Goal: Task Accomplishment & Management: Manage account settings

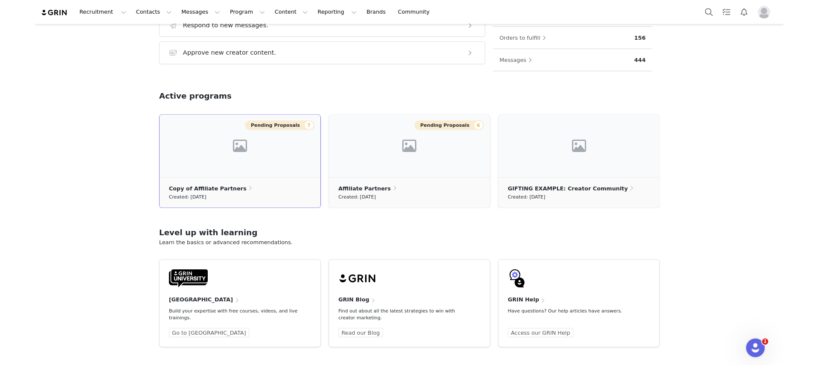
scroll to position [198, 0]
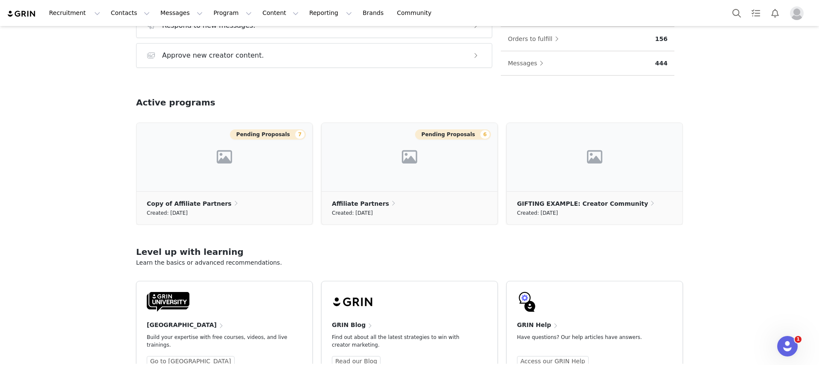
click at [378, 92] on div "Welcome, [PERSON_NAME]! Grow your program Take action with these steps: Search …" at bounding box center [410, 13] width 588 height 303
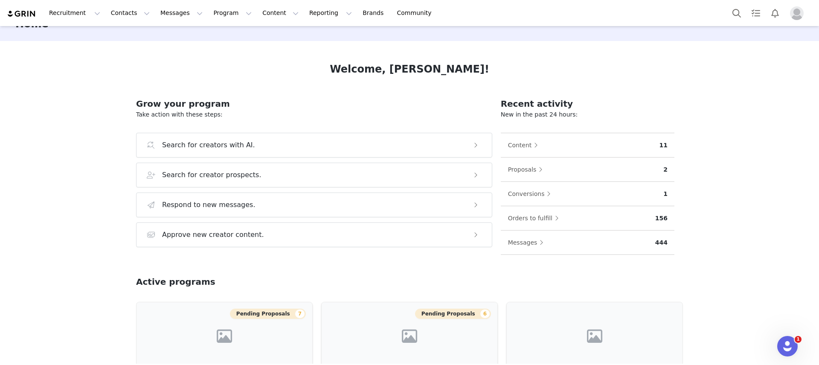
scroll to position [0, 0]
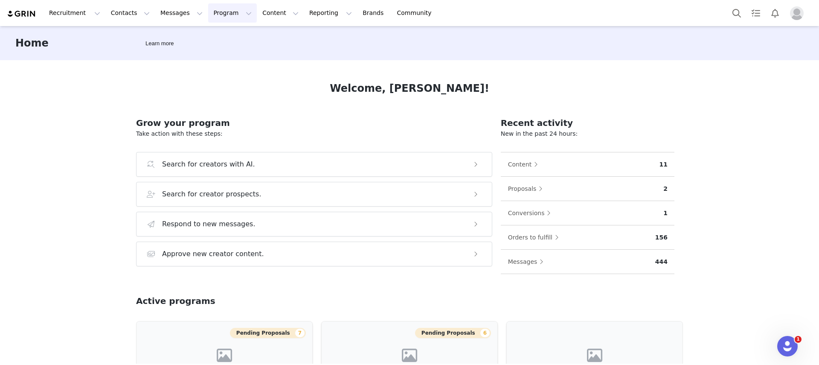
click at [213, 15] on button "Program Program" at bounding box center [232, 12] width 49 height 19
click at [219, 34] on p "Activations" at bounding box center [218, 37] width 33 height 9
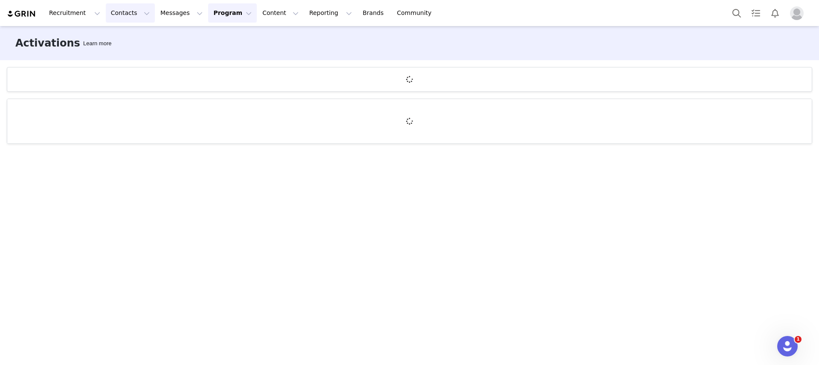
click at [141, 11] on button "Contacts Contacts" at bounding box center [130, 12] width 49 height 19
click at [173, 14] on button "Messages Messages" at bounding box center [181, 12] width 52 height 19
click at [177, 35] on p "Dashboard" at bounding box center [169, 37] width 32 height 9
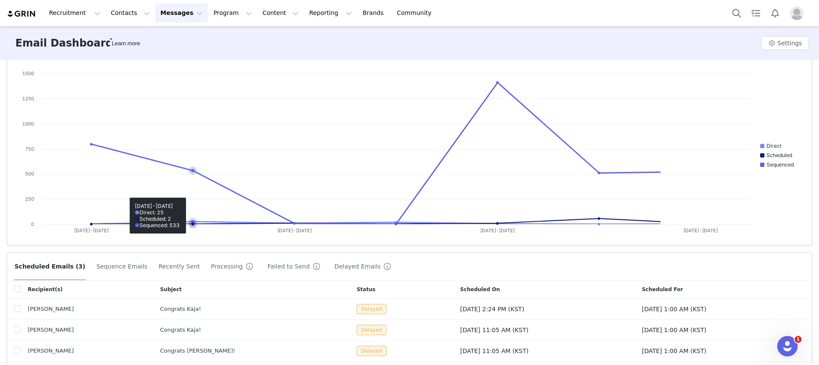
scroll to position [66, 0]
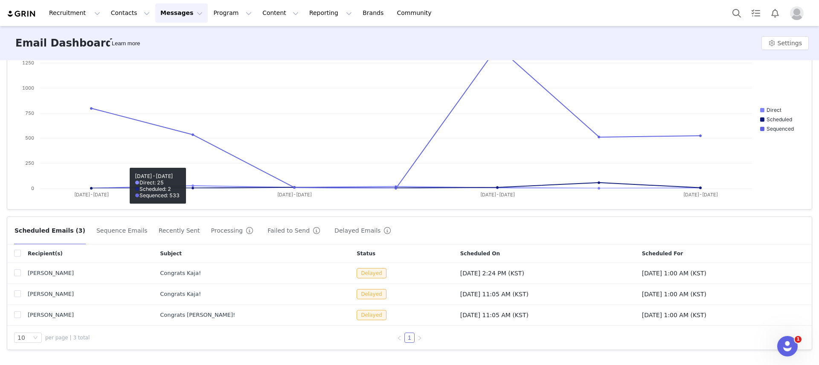
click at [117, 230] on button "Sequence Emails" at bounding box center [122, 231] width 52 height 14
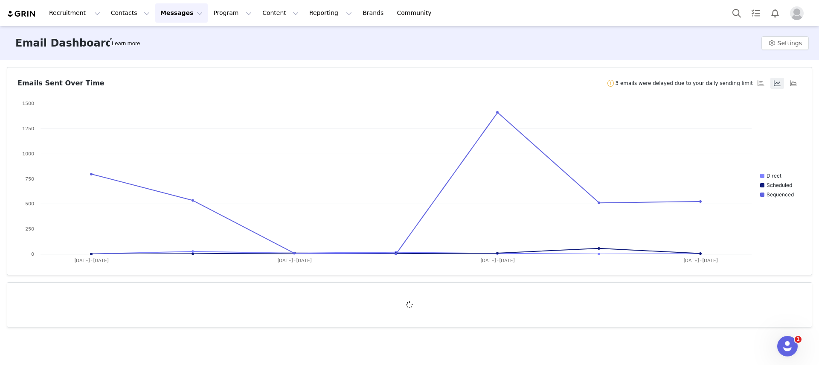
scroll to position [0, 0]
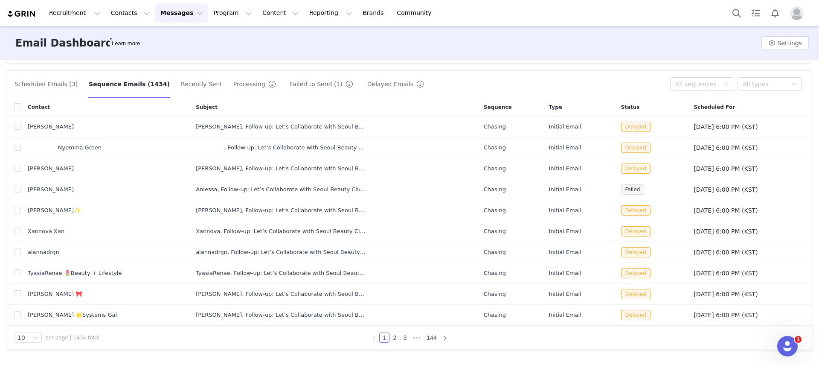
click at [47, 87] on button "Scheduled Emails (3)" at bounding box center [46, 84] width 64 height 14
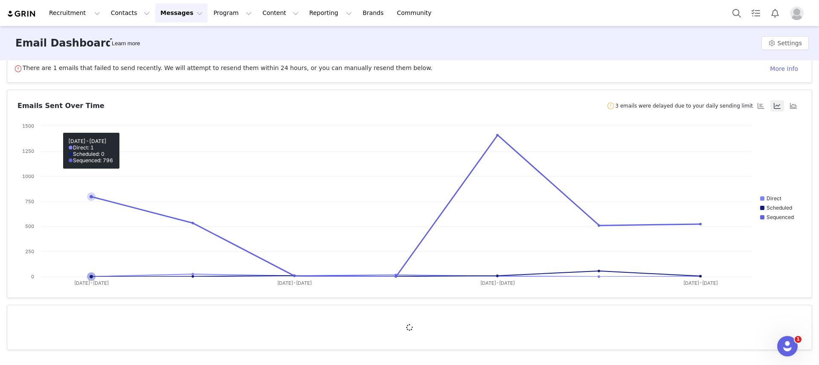
scroll to position [101, 0]
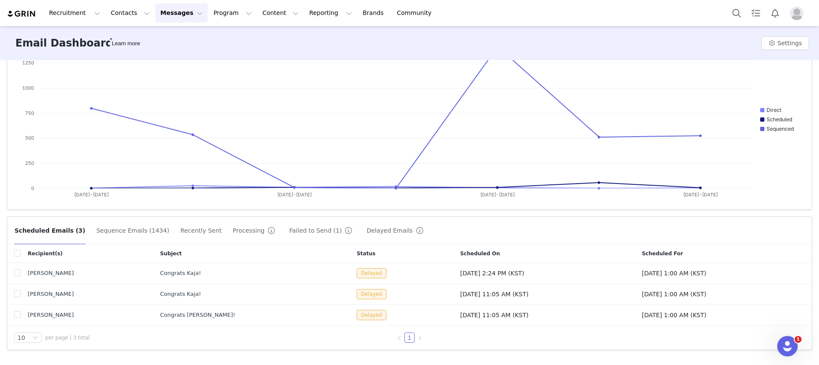
click at [21, 256] on div "Recipient(s)" at bounding box center [87, 254] width 132 height 18
click at [19, 256] on input "checkbox" at bounding box center [17, 253] width 7 height 7
checkbox input "true"
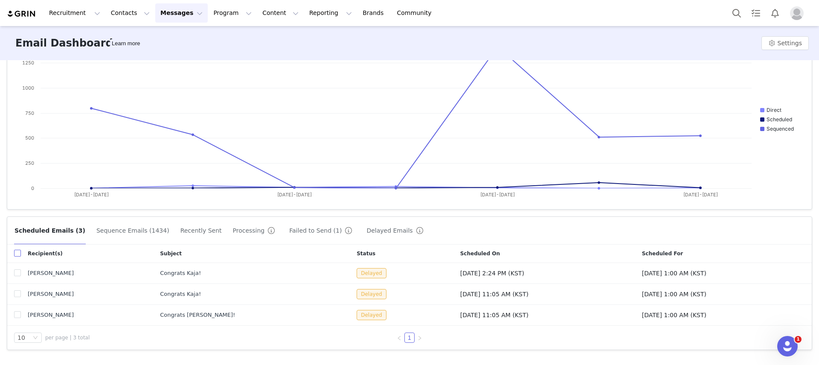
checkbox input "true"
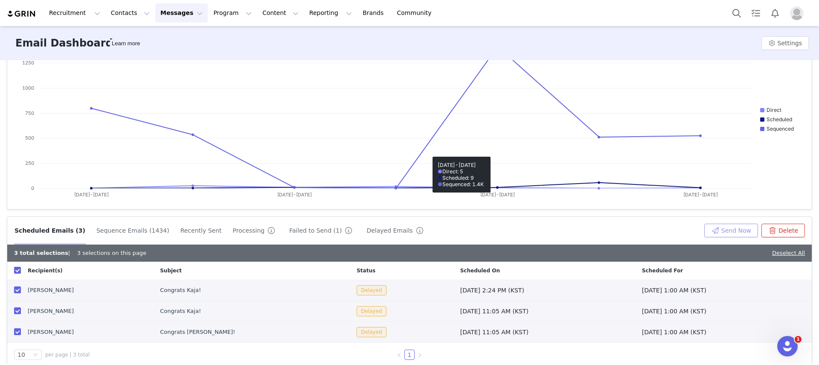
click at [645, 230] on button "Send Now" at bounding box center [732, 231] width 54 height 14
checkbox input "false"
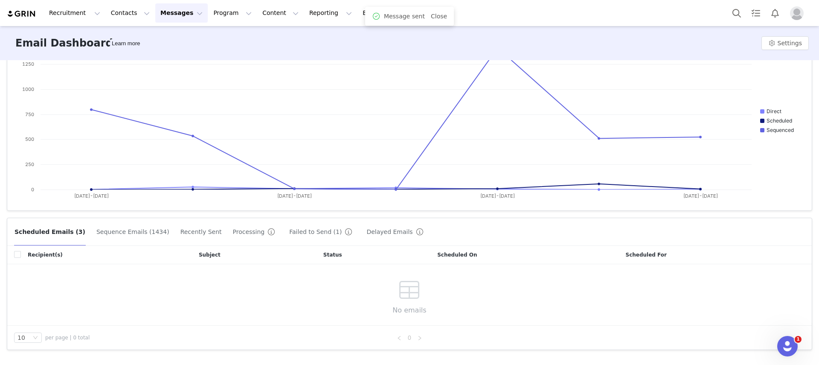
click at [105, 238] on button "Sequence Emails (1434)" at bounding box center [133, 232] width 74 height 14
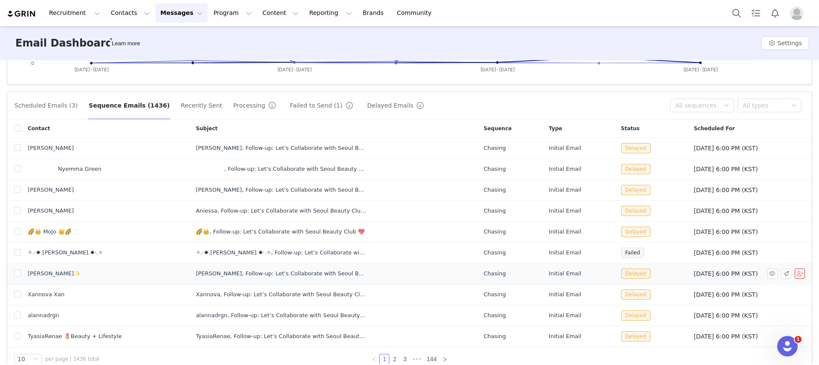
scroll to position [247, 0]
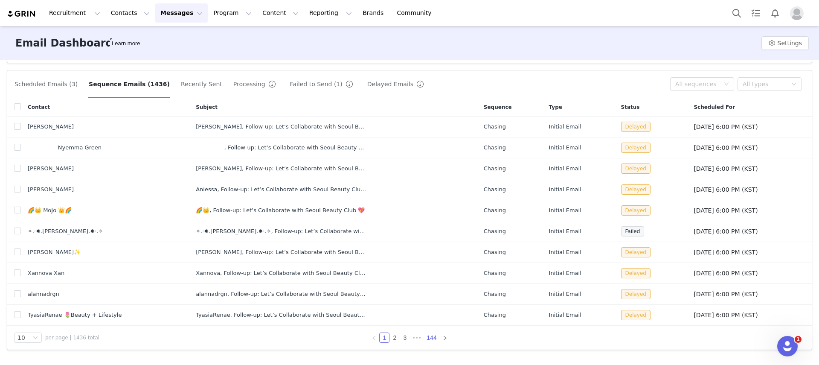
click at [429, 322] on link "144" at bounding box center [431, 337] width 15 height 9
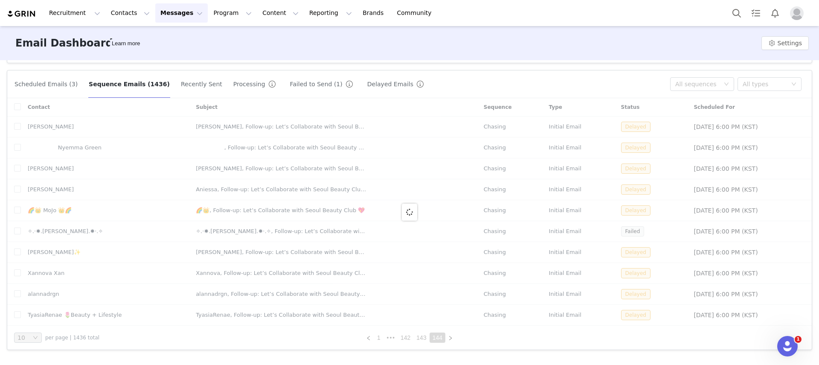
scroll to position [184, 0]
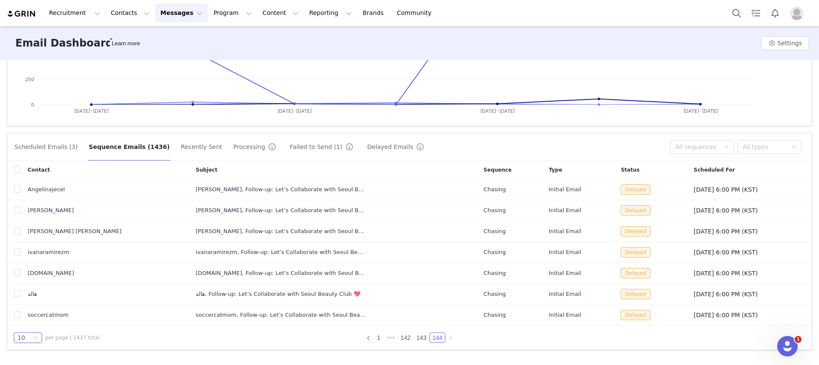
click at [39, 322] on div "10" at bounding box center [28, 337] width 28 height 10
click at [33, 322] on li "50" at bounding box center [28, 322] width 28 height 14
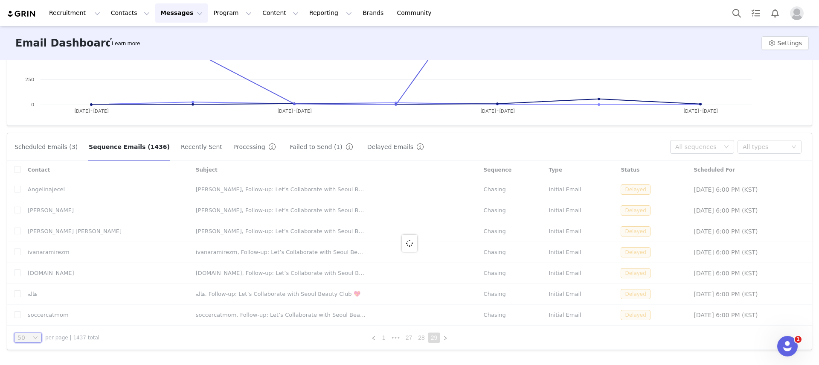
click at [18, 168] on div at bounding box center [409, 243] width 805 height 165
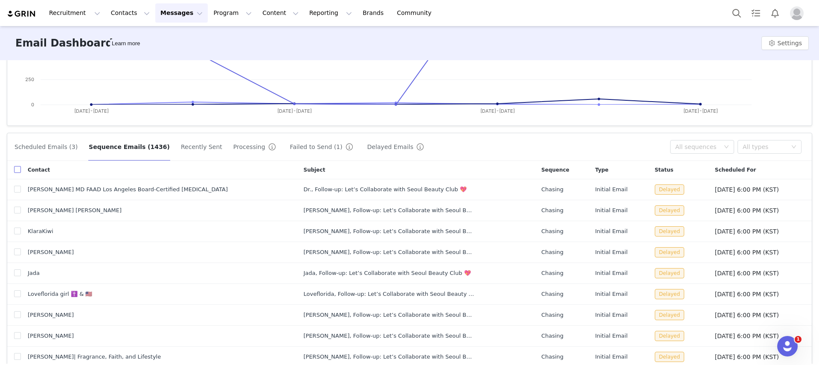
click at [17, 168] on input "checkbox" at bounding box center [17, 169] width 7 height 7
checkbox input "true"
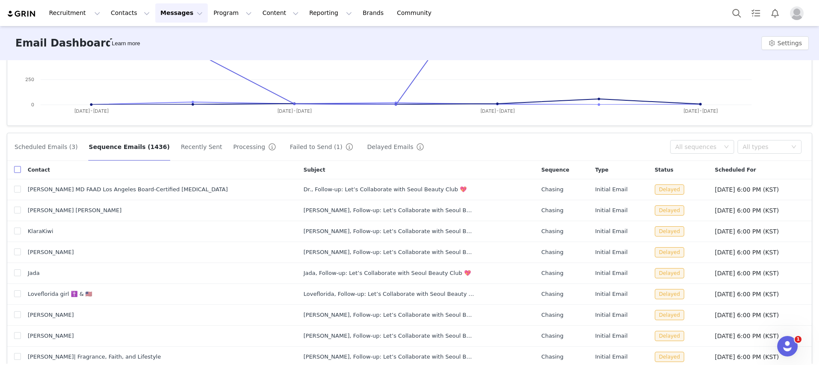
checkbox input "true"
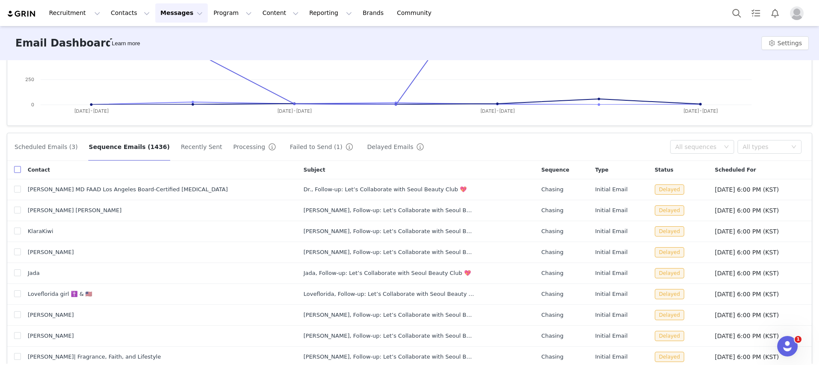
checkbox input "true"
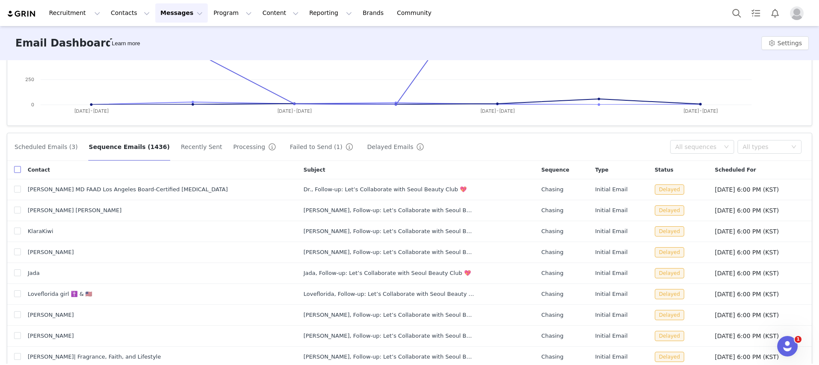
checkbox input "true"
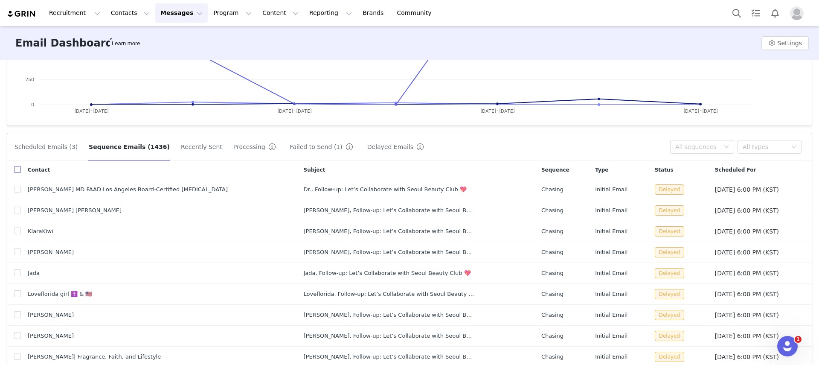
checkbox input "true"
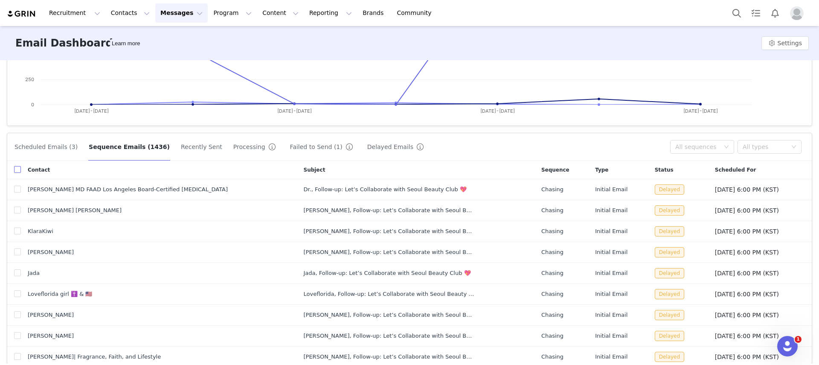
checkbox input "true"
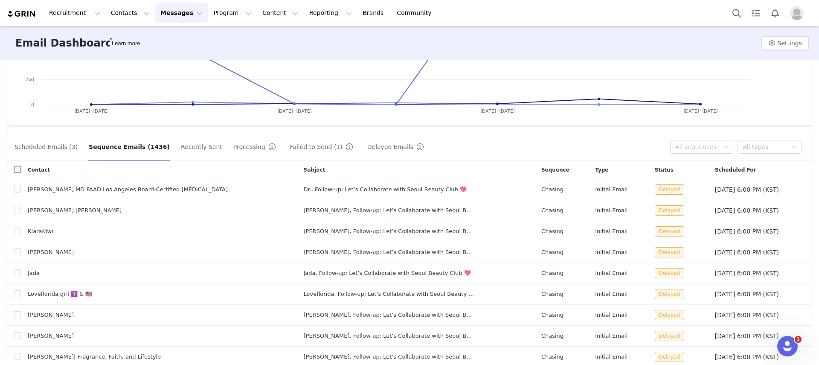
checkbox input "true"
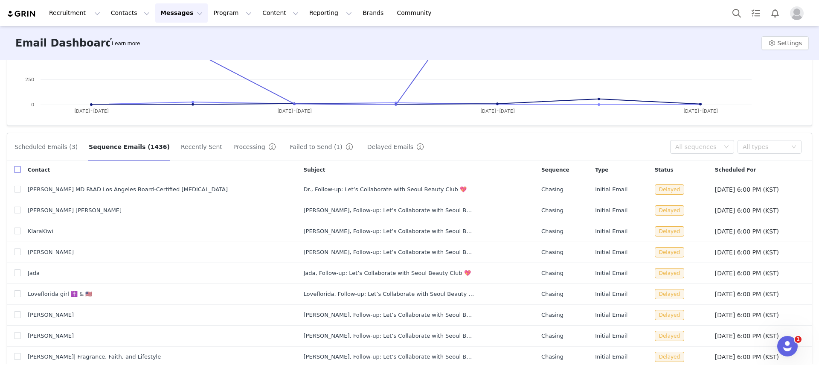
checkbox input "true"
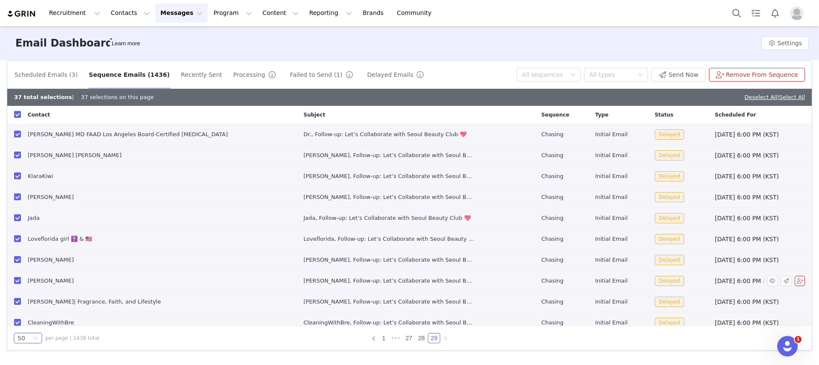
scroll to position [257, 0]
click at [419, 322] on link "28" at bounding box center [422, 337] width 12 height 9
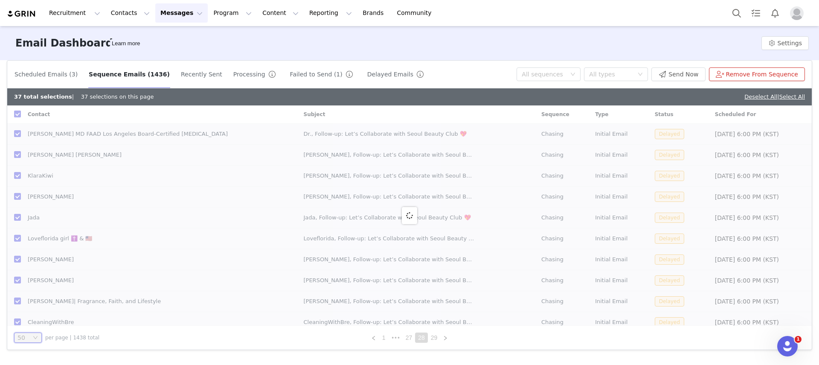
checkbox input "false"
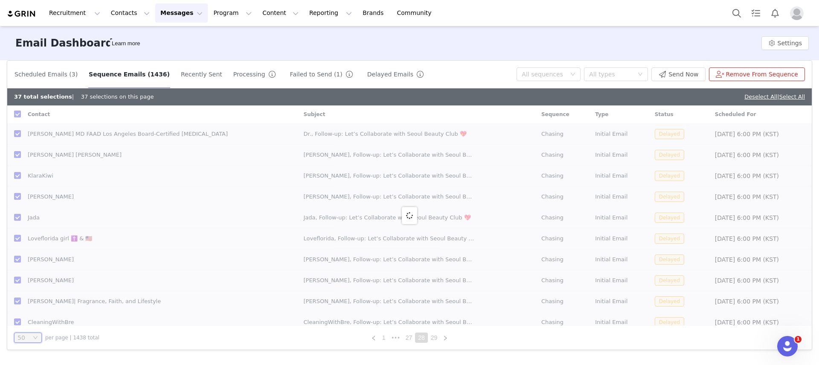
checkbox input "false"
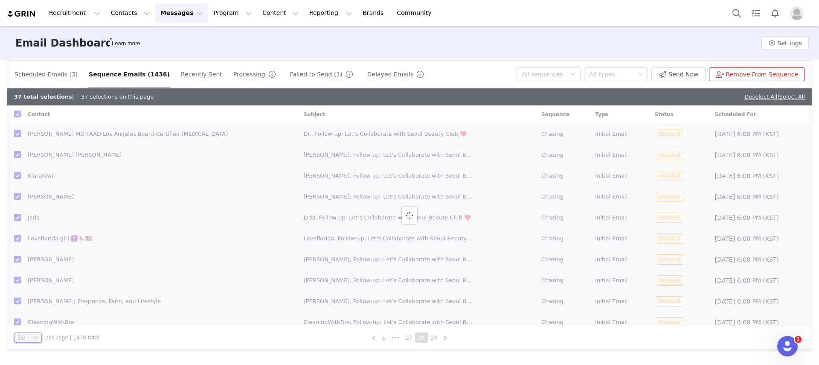
checkbox input "false"
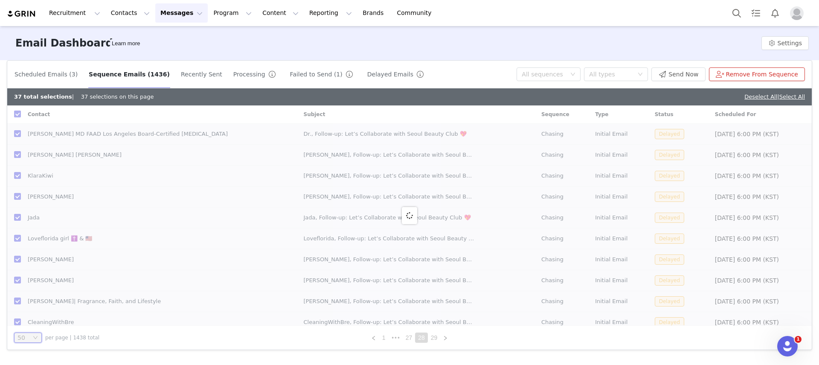
checkbox input "false"
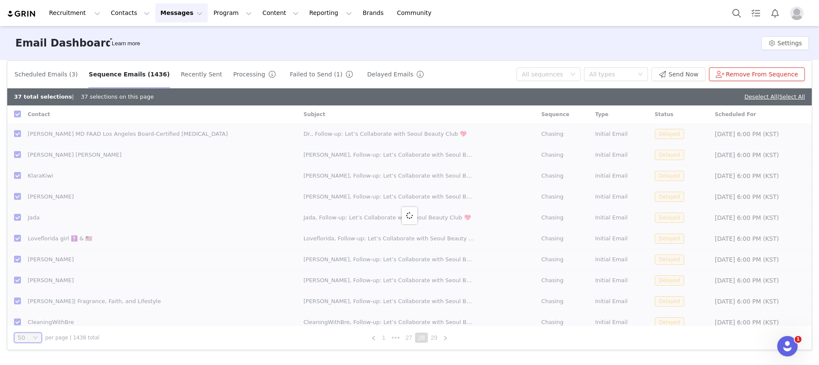
checkbox input "false"
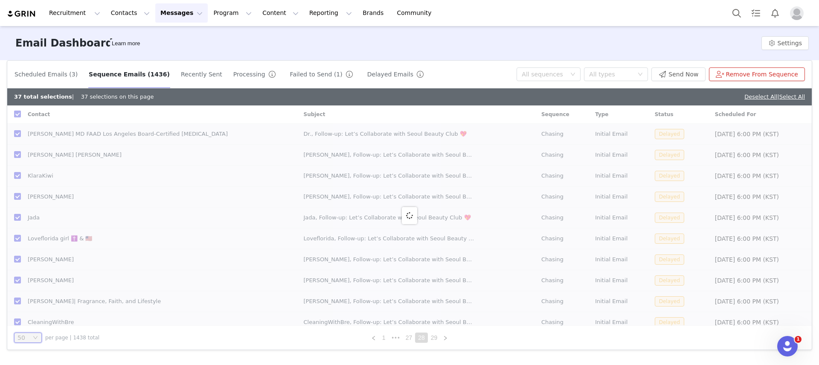
checkbox input "false"
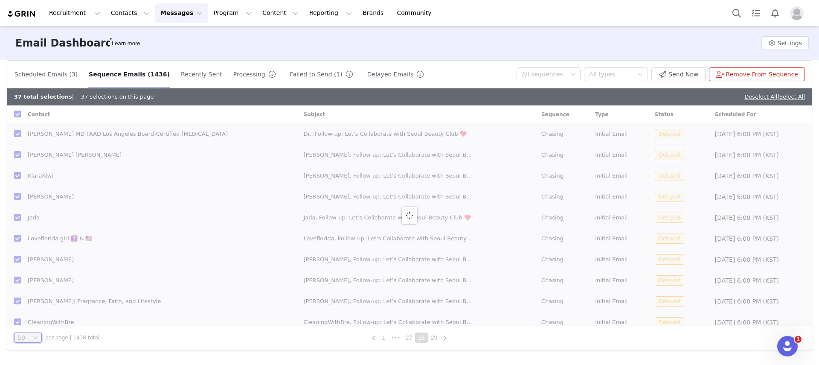
checkbox input "false"
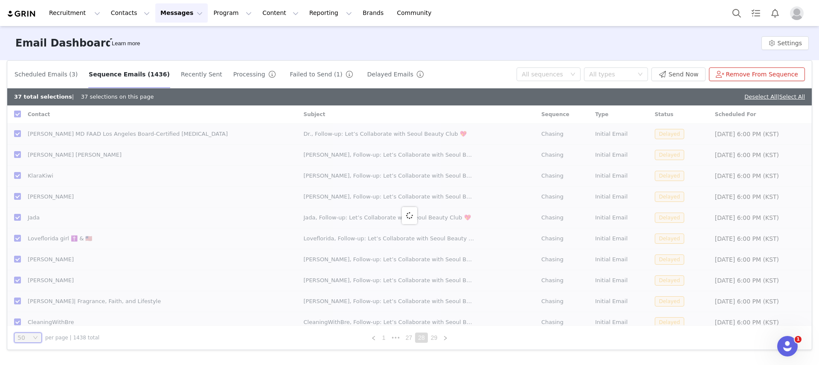
checkbox input "false"
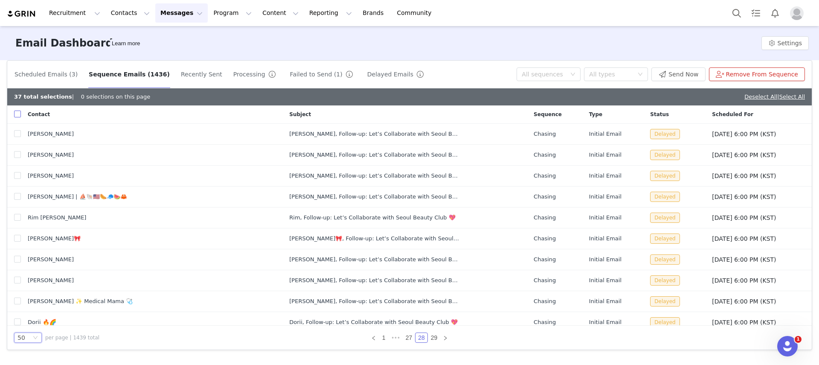
click at [18, 114] on input "checkbox" at bounding box center [17, 114] width 7 height 7
checkbox input "true"
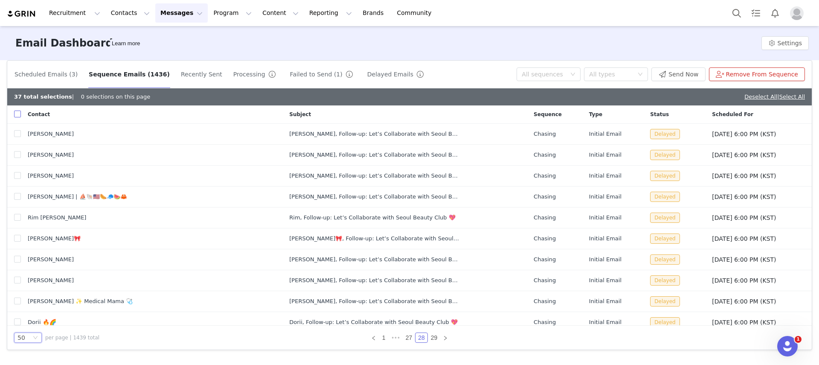
checkbox input "true"
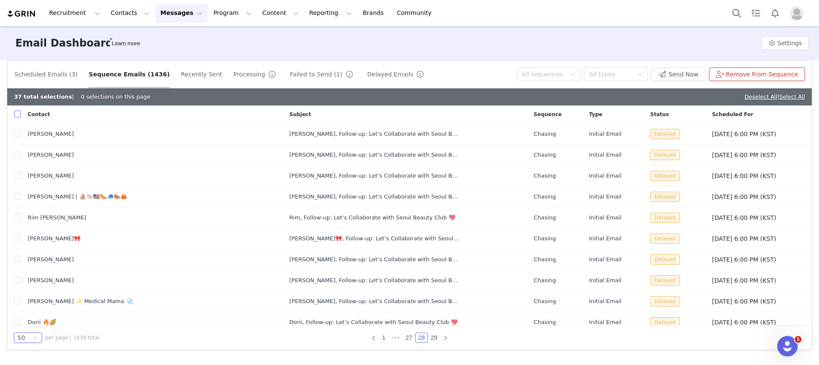
checkbox input "true"
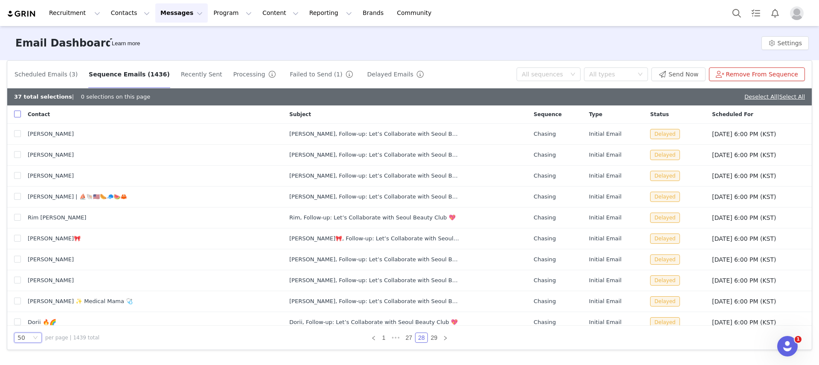
checkbox input "true"
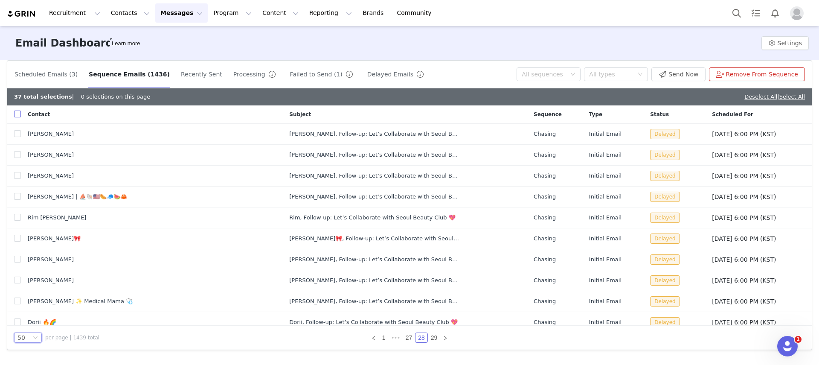
checkbox input "true"
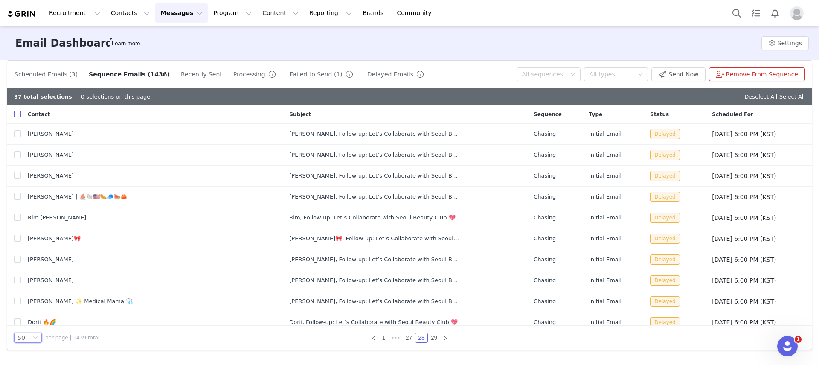
checkbox input "true"
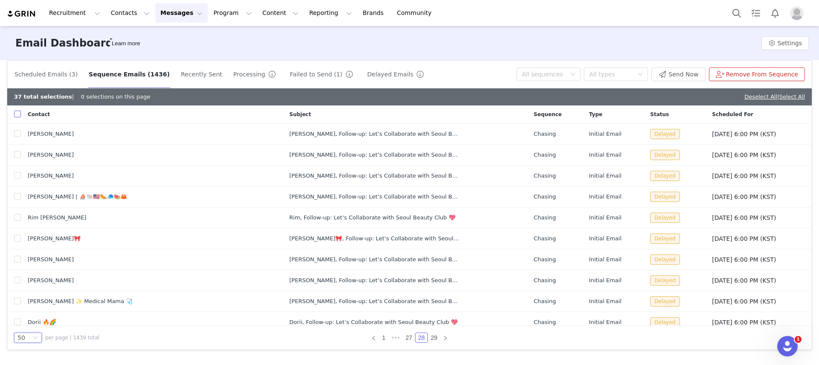
checkbox input "true"
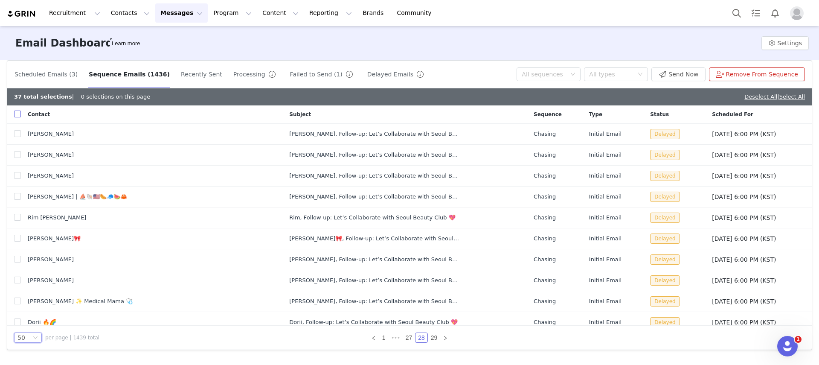
checkbox input "true"
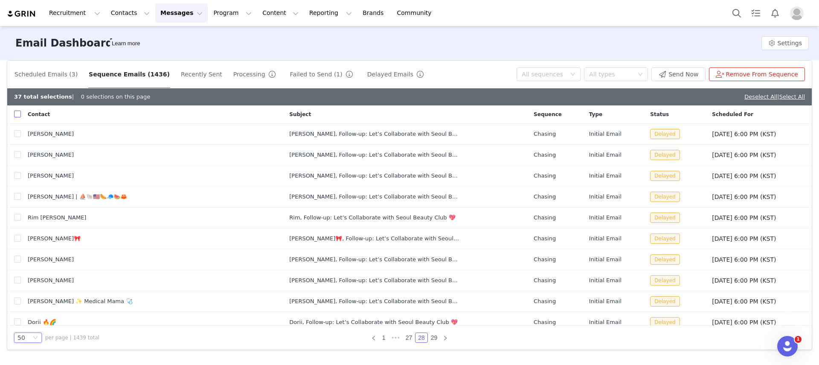
checkbox input "true"
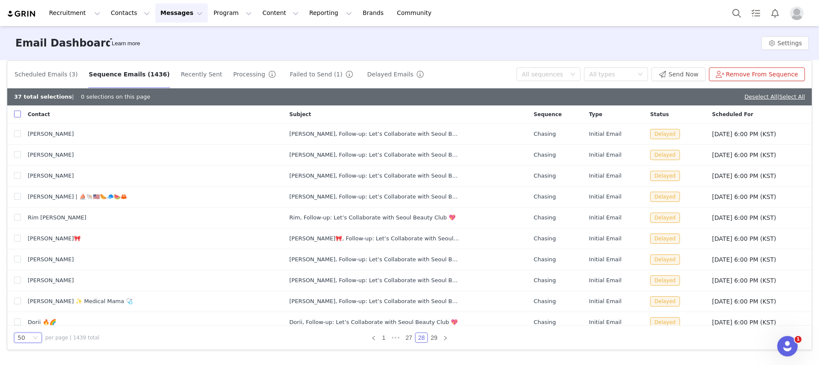
checkbox input "true"
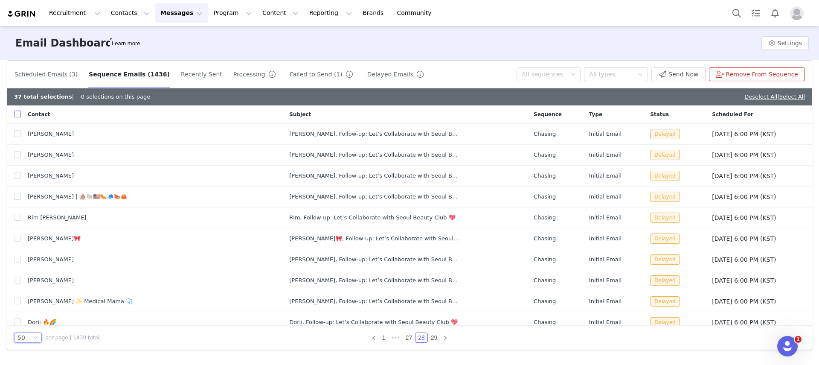
checkbox input "true"
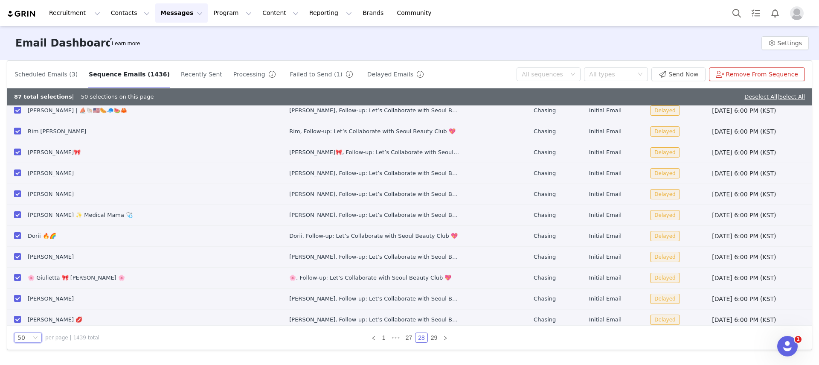
scroll to position [362, 0]
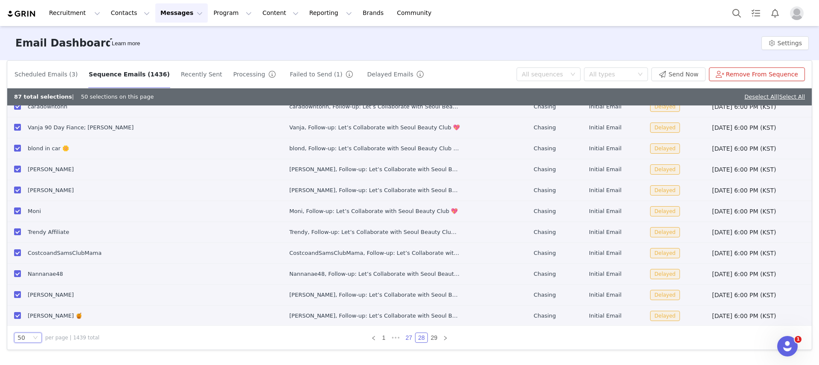
click at [403, 322] on link "27" at bounding box center [409, 337] width 12 height 9
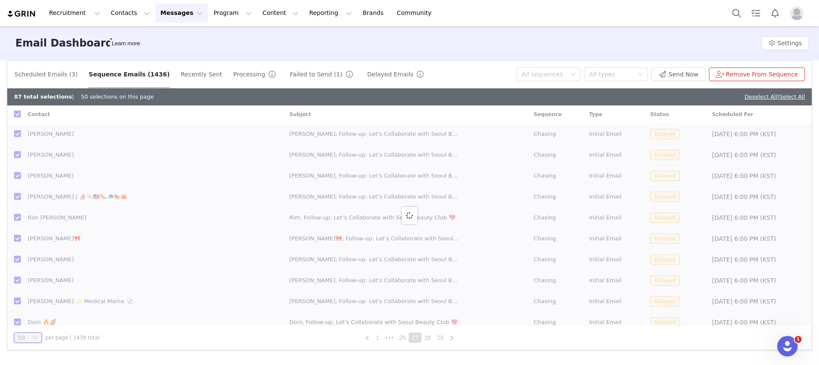
checkbox input "false"
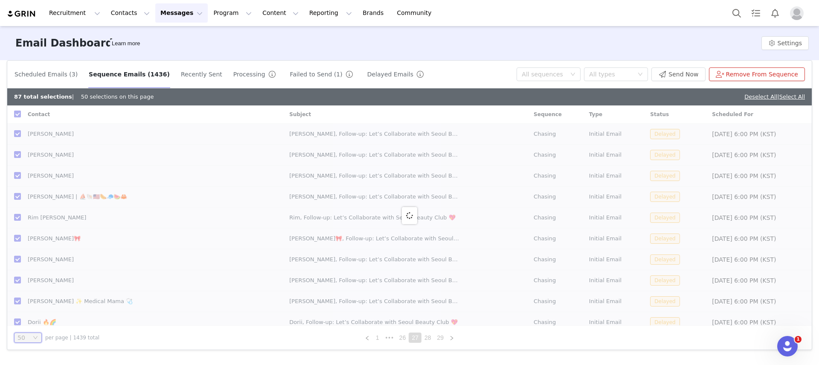
checkbox input "false"
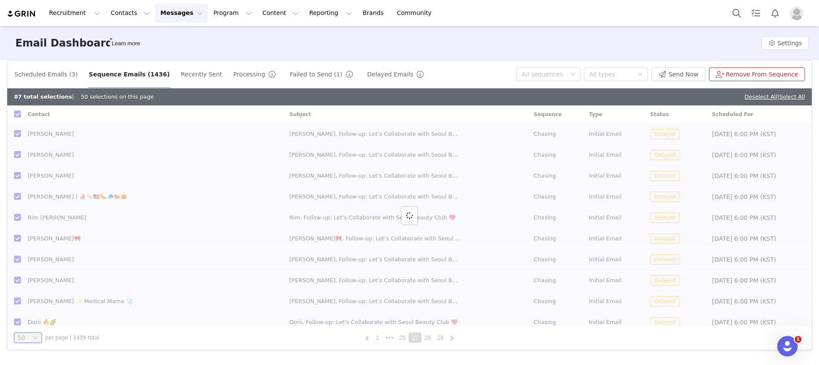
checkbox input "false"
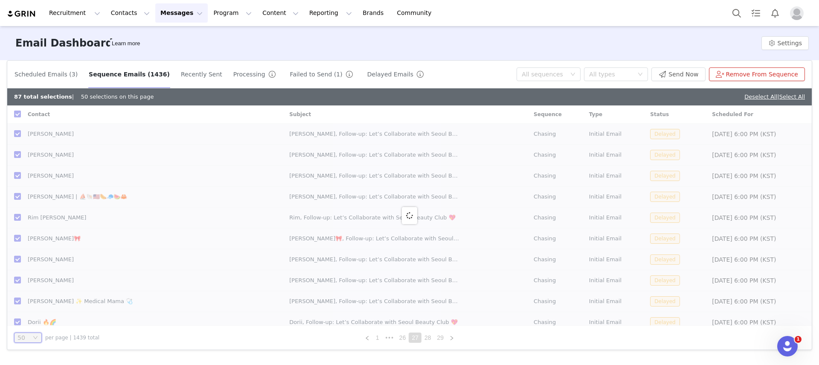
checkbox input "false"
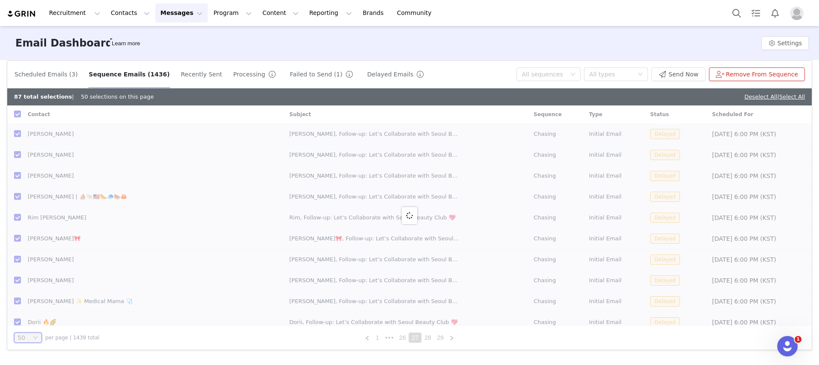
checkbox input "false"
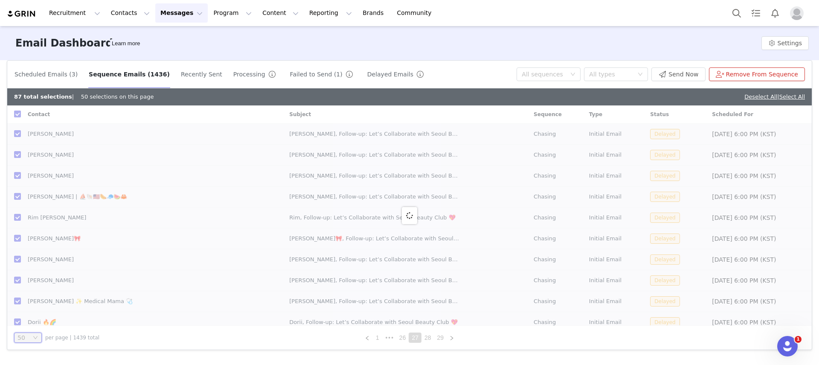
checkbox input "false"
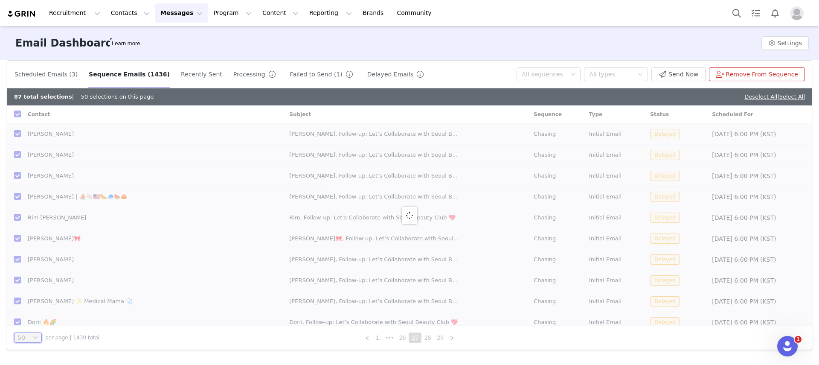
checkbox input "false"
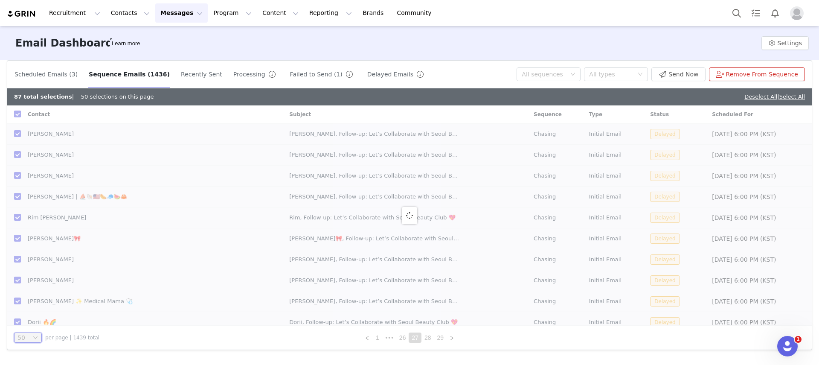
checkbox input "false"
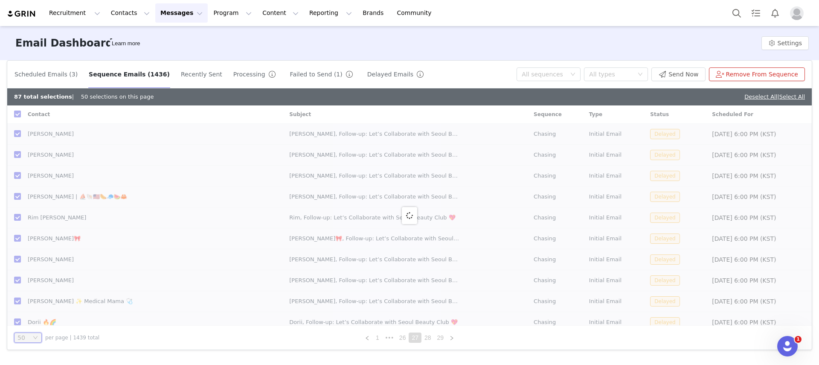
checkbox input "false"
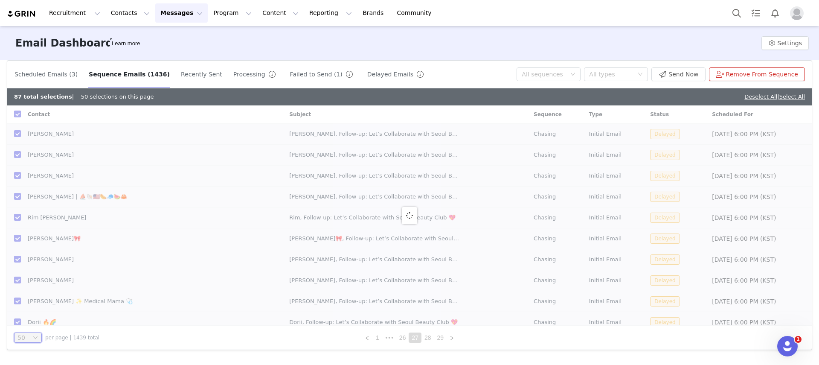
checkbox input "false"
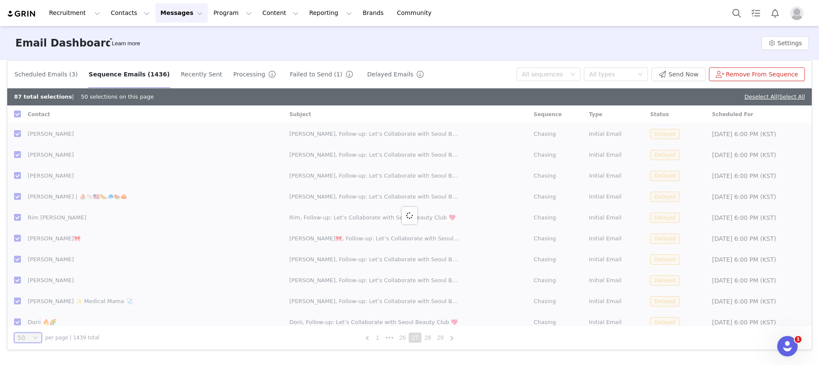
checkbox input "false"
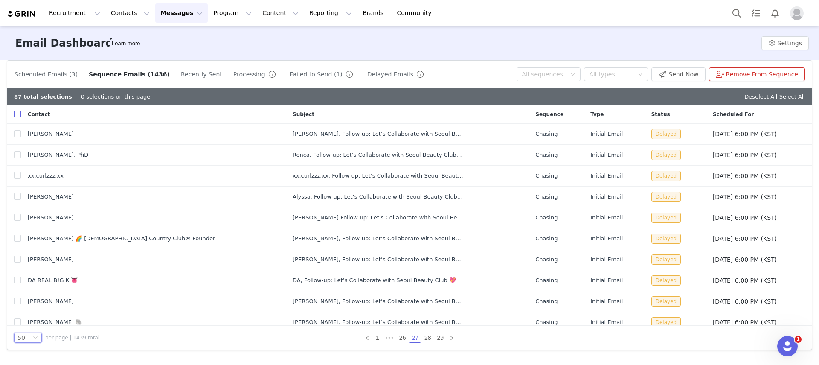
click at [17, 116] on input "checkbox" at bounding box center [17, 114] width 7 height 7
checkbox input "true"
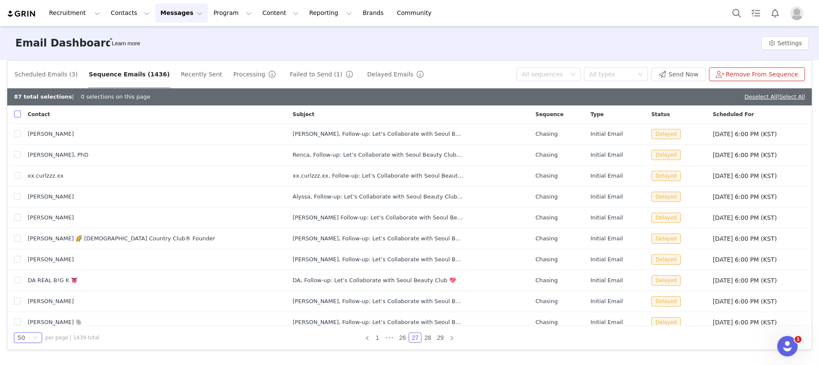
checkbox input "true"
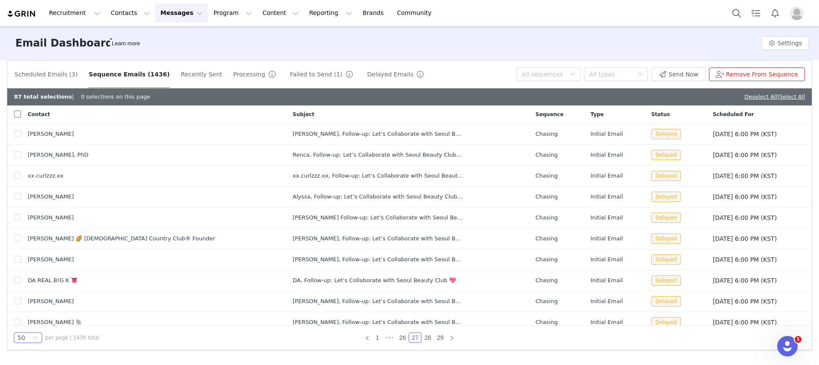
checkbox input "true"
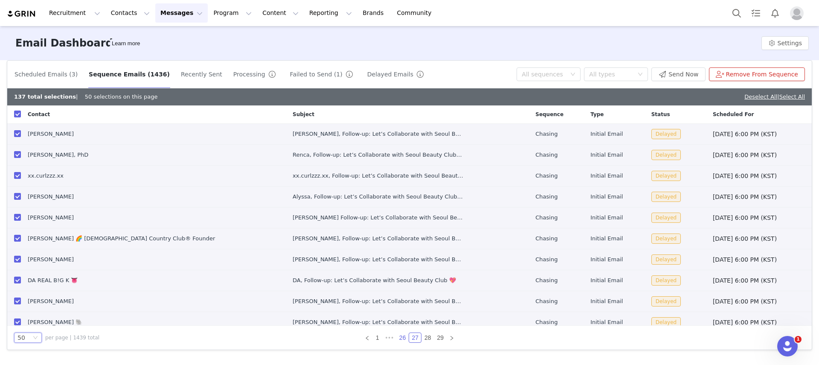
click at [401, 322] on link "26" at bounding box center [403, 337] width 12 height 9
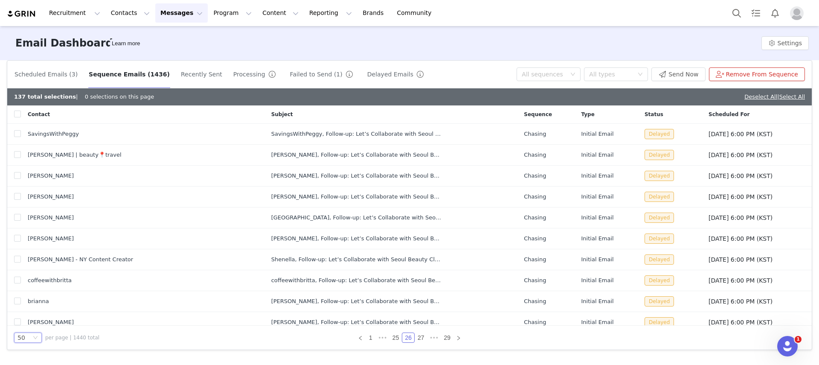
click at [13, 105] on th at bounding box center [14, 114] width 14 height 18
click at [15, 112] on input "checkbox" at bounding box center [17, 114] width 7 height 7
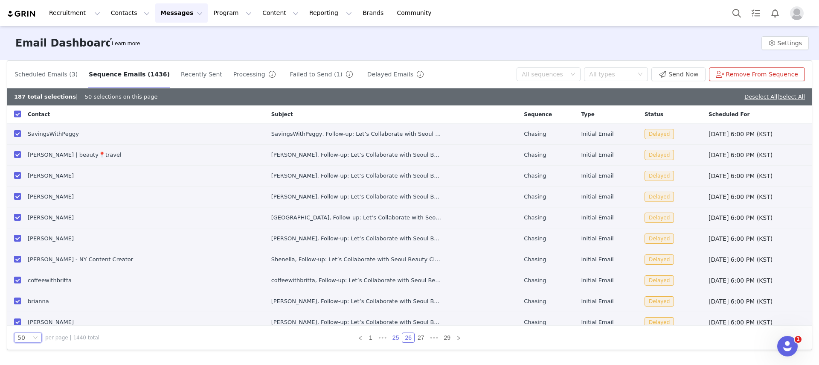
click at [390, 322] on link "25" at bounding box center [396, 337] width 12 height 9
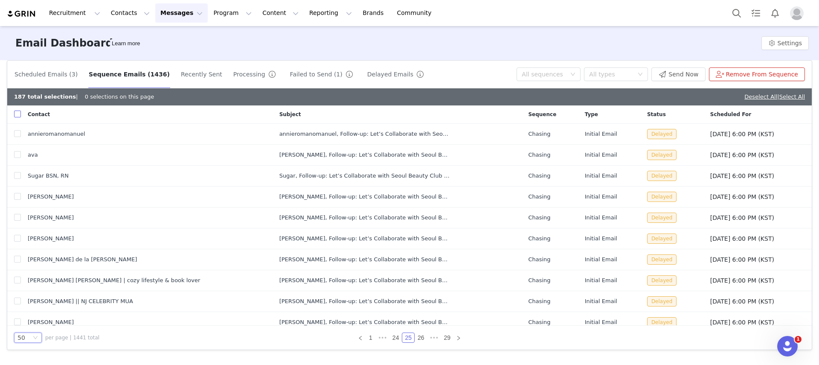
click at [18, 115] on input "checkbox" at bounding box center [17, 114] width 7 height 7
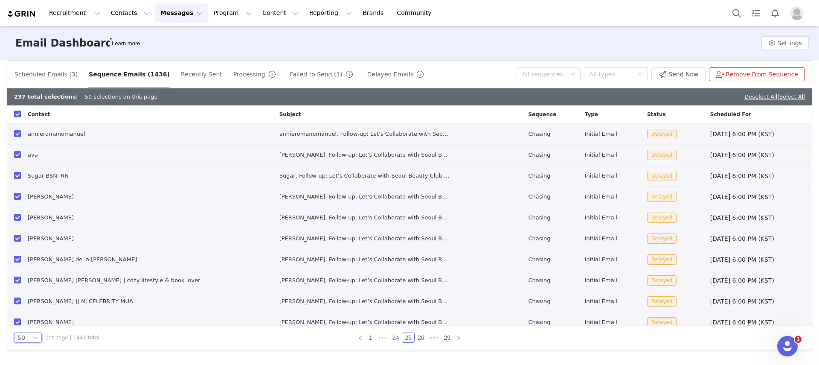
click at [392, 322] on link "24" at bounding box center [396, 337] width 12 height 9
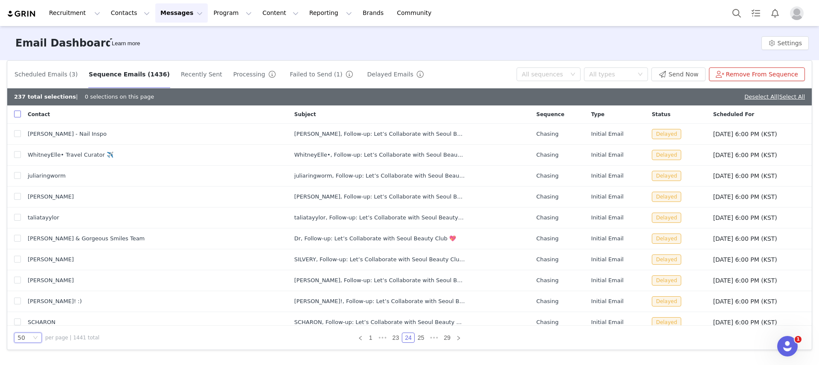
click at [15, 113] on input "checkbox" at bounding box center [17, 114] width 7 height 7
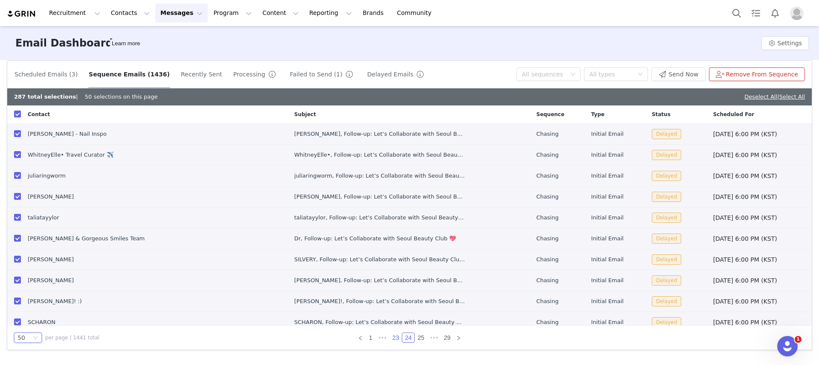
click at [393, 322] on link "23" at bounding box center [396, 337] width 12 height 9
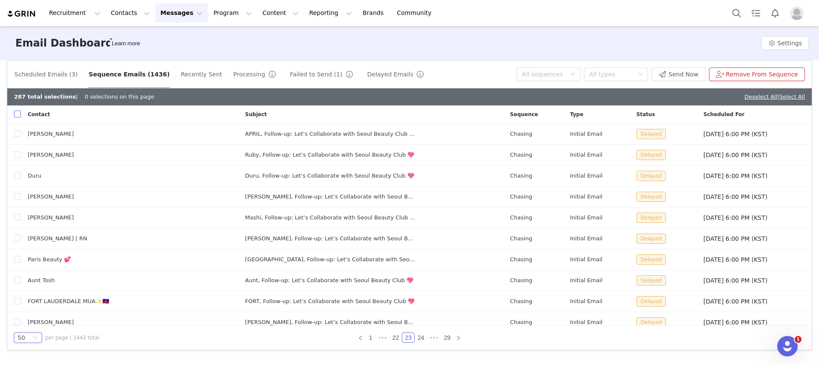
click at [16, 115] on input "checkbox" at bounding box center [17, 114] width 7 height 7
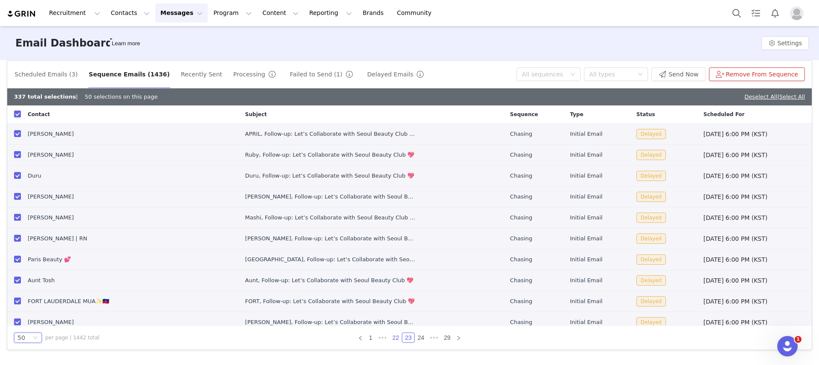
click at [394, 322] on link "22" at bounding box center [396, 337] width 12 height 9
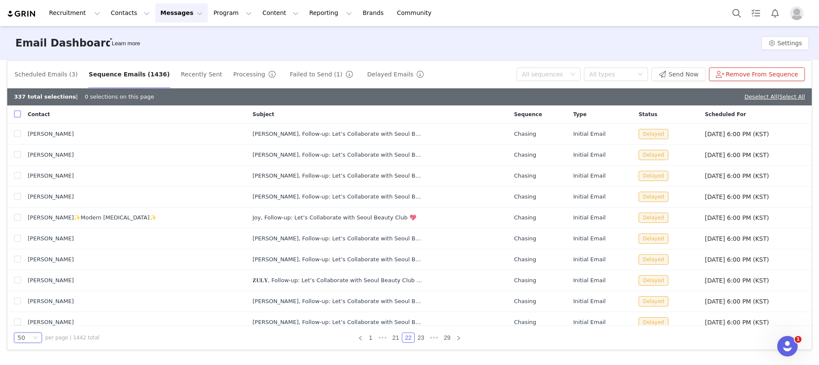
click at [18, 116] on input "checkbox" at bounding box center [17, 114] width 7 height 7
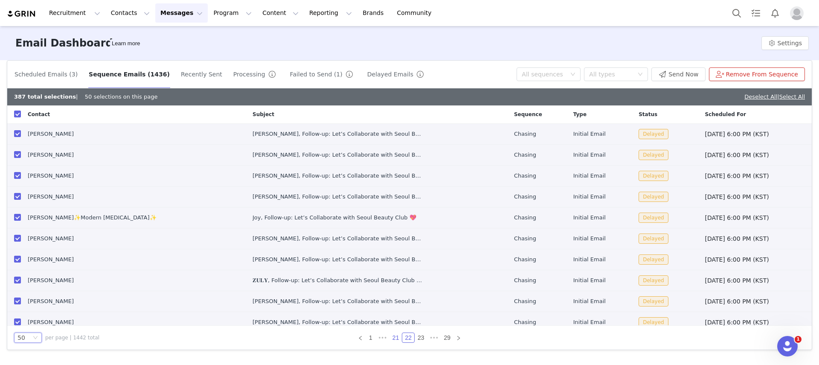
click at [394, 322] on link "21" at bounding box center [396, 337] width 12 height 9
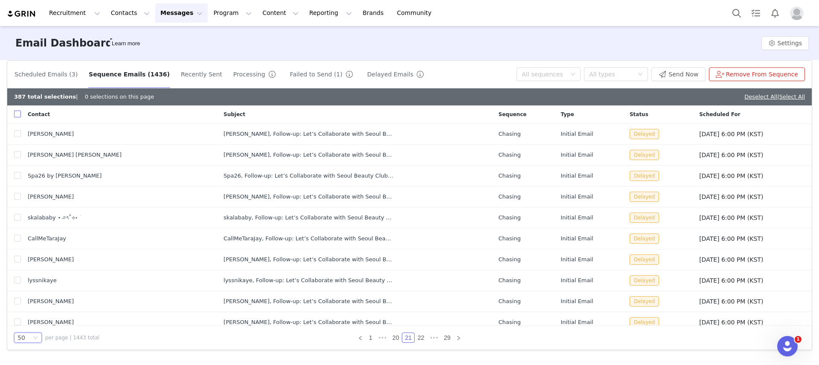
click at [17, 117] on input "checkbox" at bounding box center [17, 114] width 7 height 7
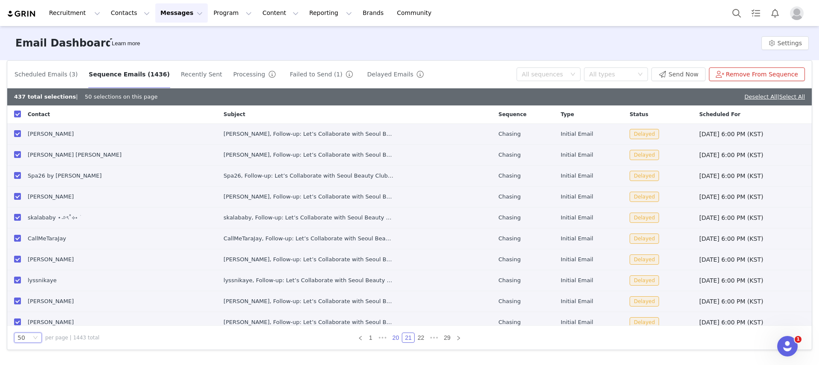
click at [393, 322] on link "20" at bounding box center [396, 337] width 12 height 9
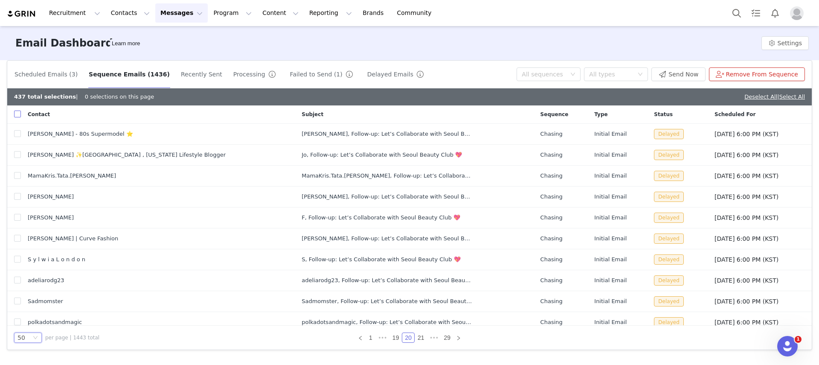
click at [15, 113] on input "checkbox" at bounding box center [17, 114] width 7 height 7
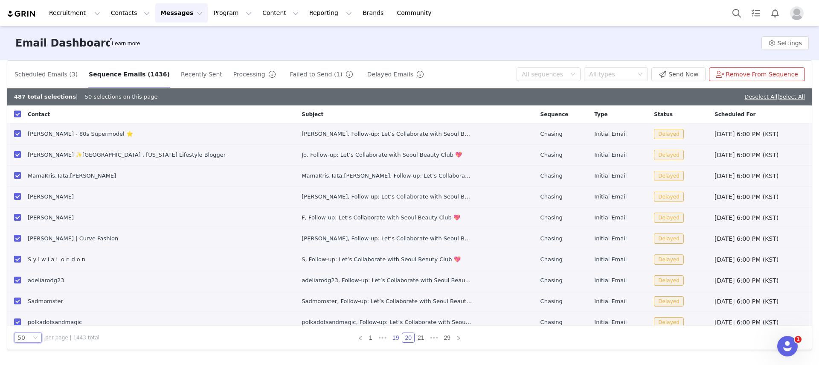
click at [391, 322] on link "19" at bounding box center [396, 337] width 12 height 9
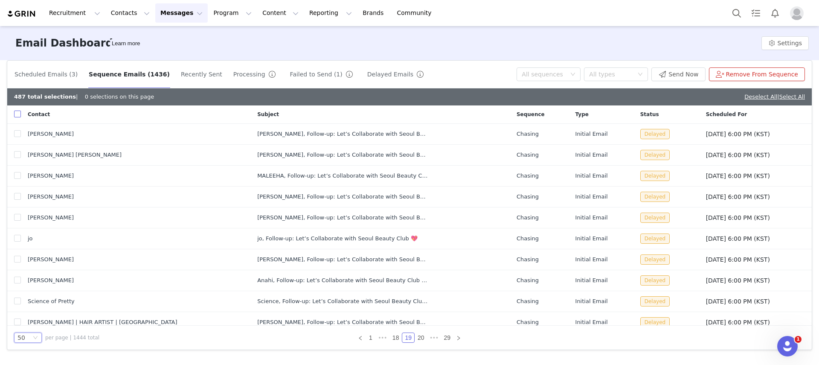
click at [18, 117] on input "checkbox" at bounding box center [17, 114] width 7 height 7
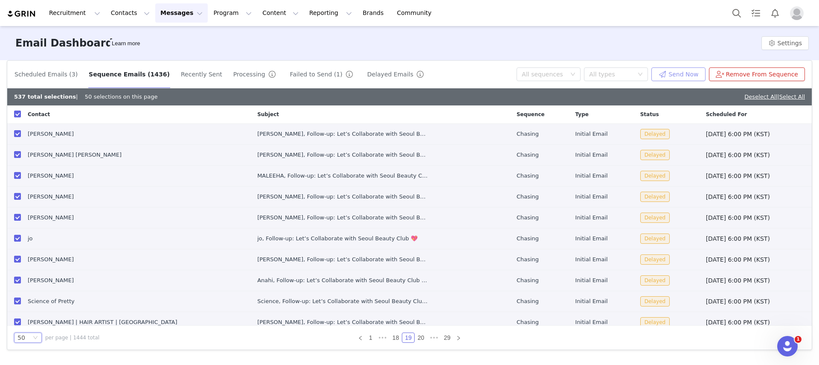
click at [645, 67] on button "Send Now" at bounding box center [679, 74] width 54 height 14
click at [223, 15] on button "Program Program" at bounding box center [232, 12] width 49 height 19
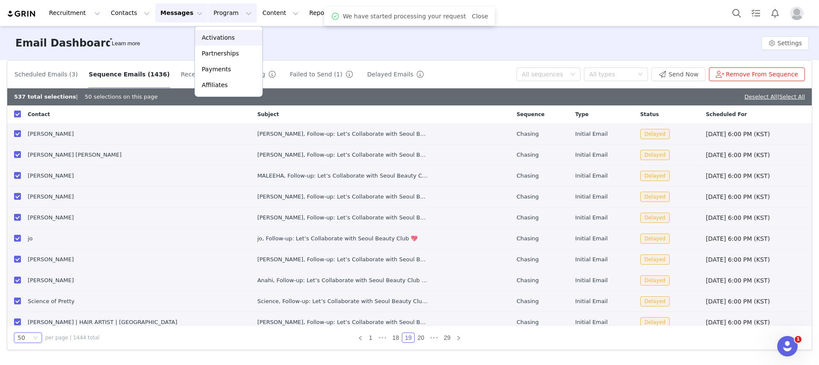
click at [229, 41] on p "Activations" at bounding box center [218, 37] width 33 height 9
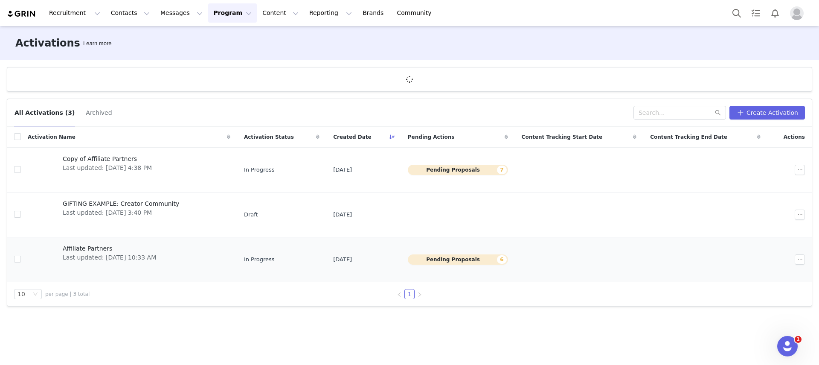
click at [118, 242] on div "Affiliate Partners Last updated: [DATE] 10:33 AM" at bounding box center [110, 259] width 104 height 34
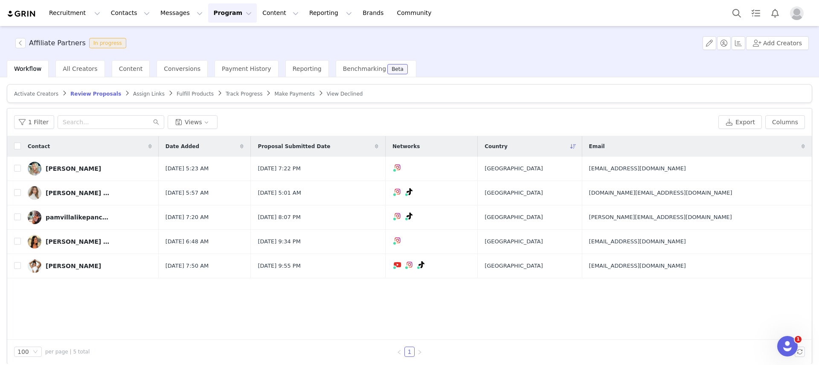
click at [133, 91] on span "Assign Links" at bounding box center [149, 94] width 32 height 6
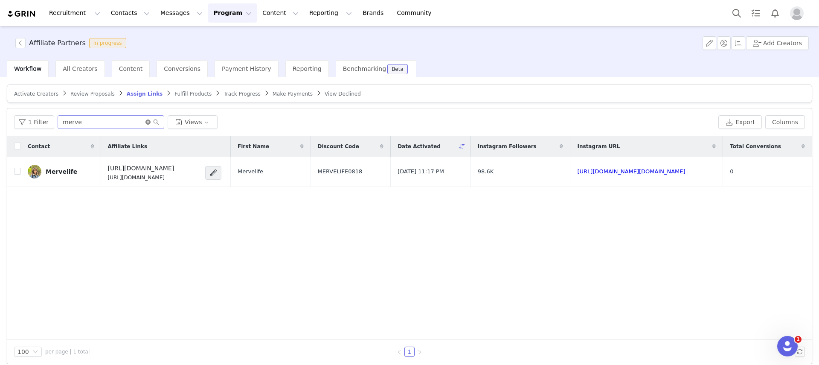
click at [146, 120] on icon "icon: close-circle" at bounding box center [148, 121] width 5 height 5
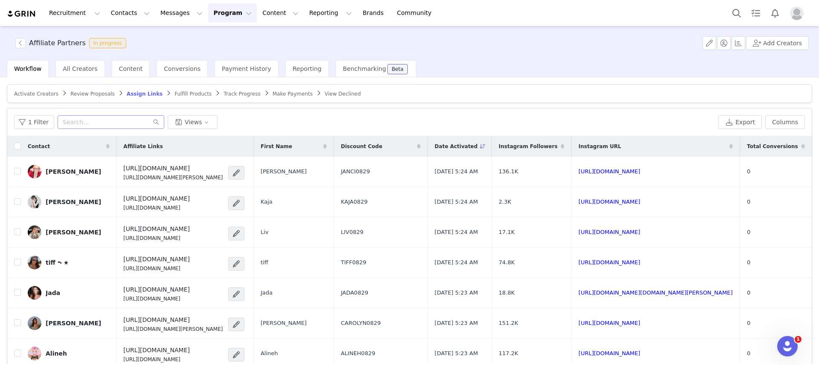
click at [92, 93] on span "Review Proposals" at bounding box center [92, 94] width 44 height 6
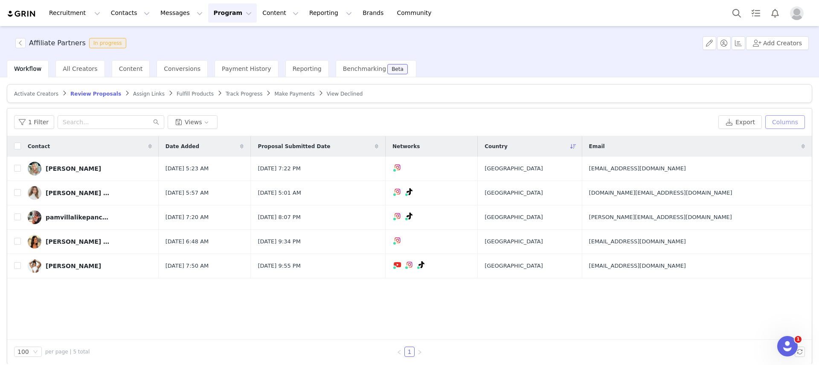
click at [645, 119] on button "Columns" at bounding box center [786, 122] width 40 height 14
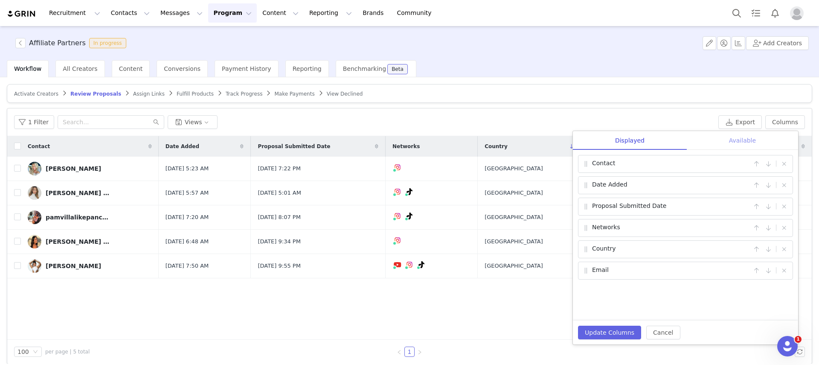
click at [645, 141] on div "Available" at bounding box center [742, 140] width 111 height 19
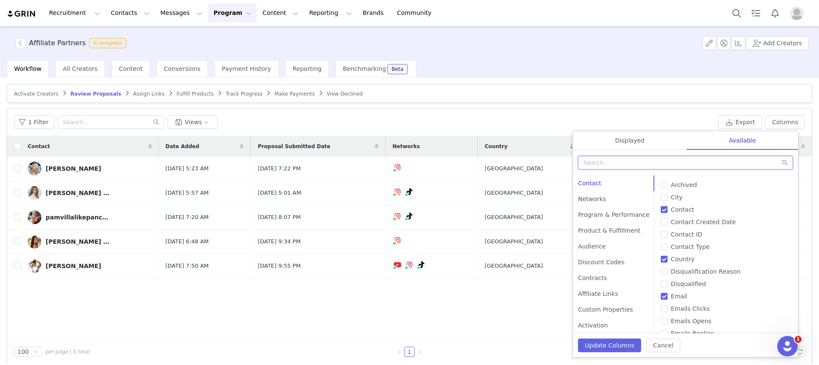
click at [645, 160] on input "text" at bounding box center [685, 163] width 215 height 14
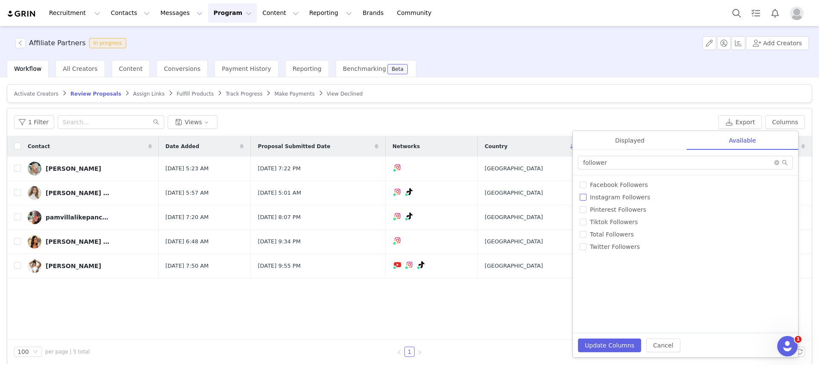
click at [583, 198] on input "Instagram Followers" at bounding box center [583, 197] width 7 height 7
drag, startPoint x: 583, startPoint y: 223, endPoint x: 585, endPoint y: 232, distance: 9.1
click at [583, 223] on input "Tiktok Followers" at bounding box center [583, 221] width 7 height 7
click at [608, 322] on button "Update Columns" at bounding box center [609, 345] width 63 height 14
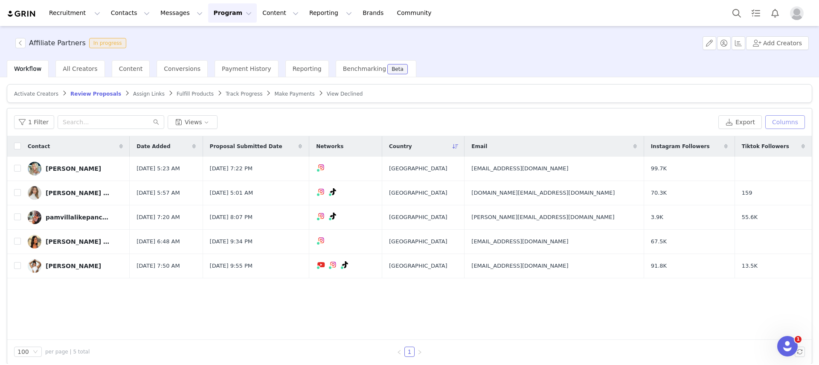
click at [645, 124] on button "Columns" at bounding box center [786, 122] width 40 height 14
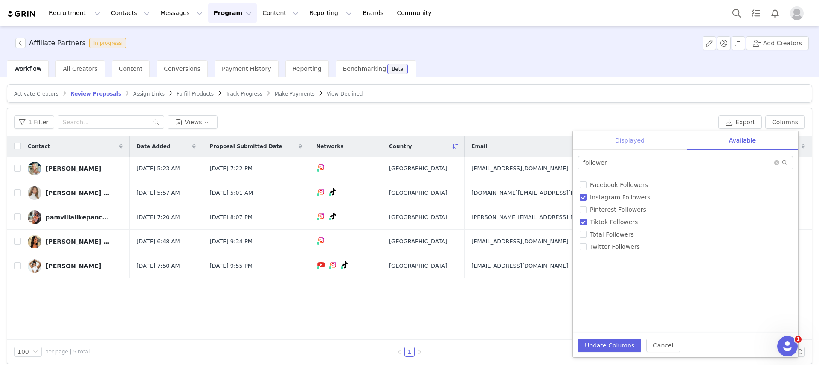
click at [645, 147] on div "Displayed" at bounding box center [630, 140] width 114 height 19
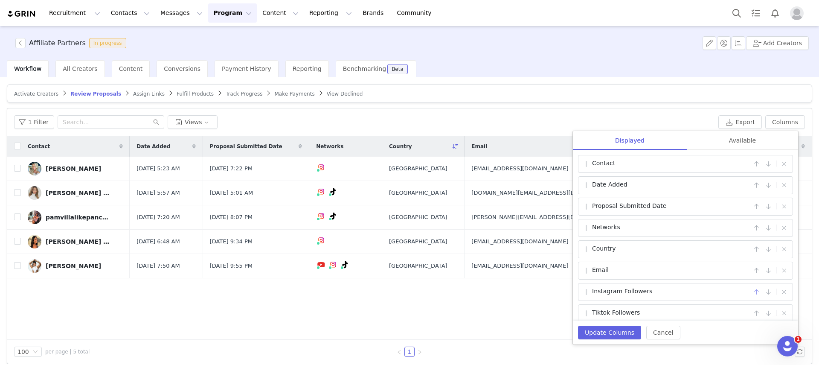
click at [645, 290] on button "button" at bounding box center [757, 292] width 10 height 10
click at [645, 311] on button "button" at bounding box center [757, 313] width 10 height 10
click at [645, 271] on button "button" at bounding box center [757, 270] width 10 height 10
click at [645, 292] on button "button" at bounding box center [757, 292] width 10 height 10
click at [629, 322] on button "Update Columns" at bounding box center [609, 333] width 63 height 14
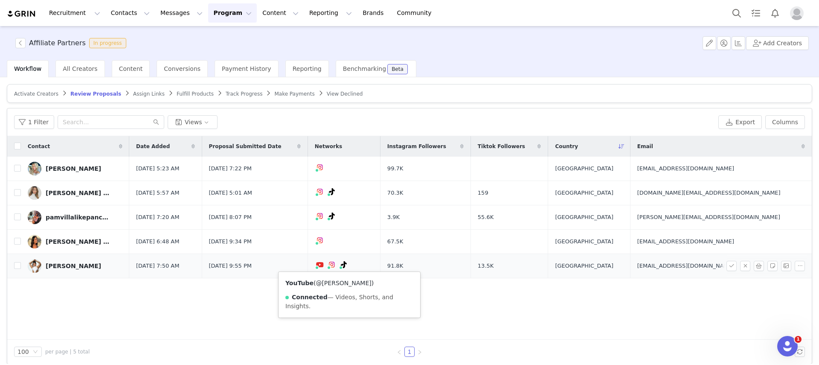
click at [347, 283] on link "@[PERSON_NAME]" at bounding box center [343, 283] width 55 height 7
